Goal: Task Accomplishment & Management: Manage account settings

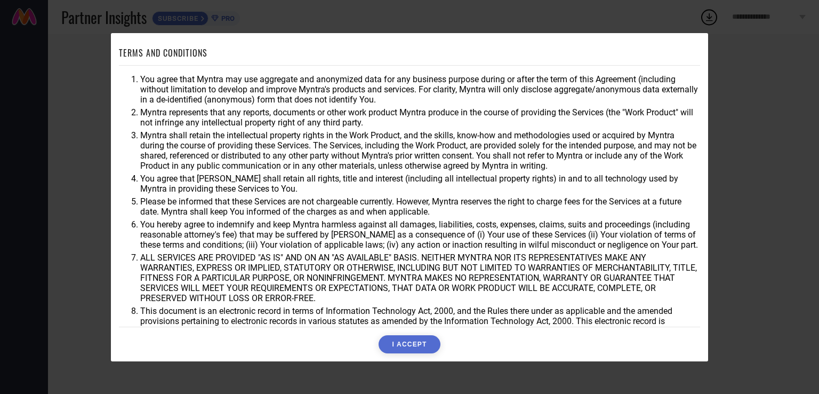
click at [405, 348] on button "I ACCEPT" at bounding box center [409, 344] width 61 height 18
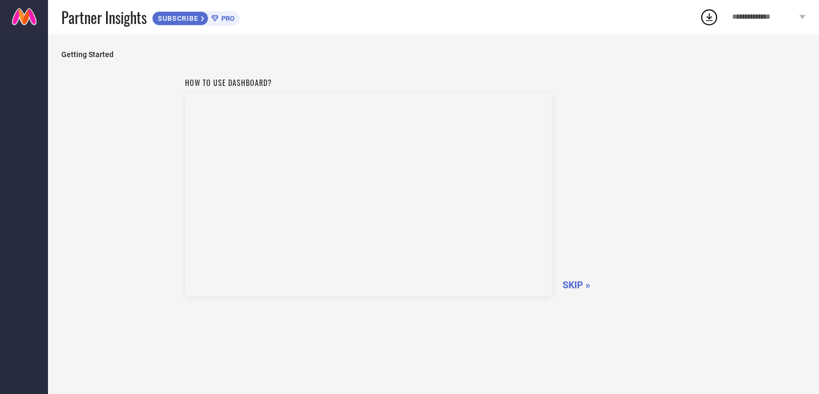
click at [764, 18] on span "**********" at bounding box center [764, 17] width 65 height 9
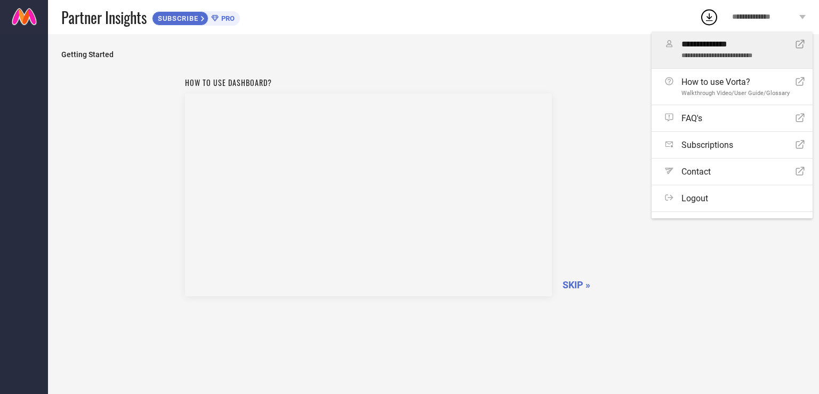
click at [735, 52] on div "**********" at bounding box center [739, 49] width 114 height 21
